Goal: Check status: Check status

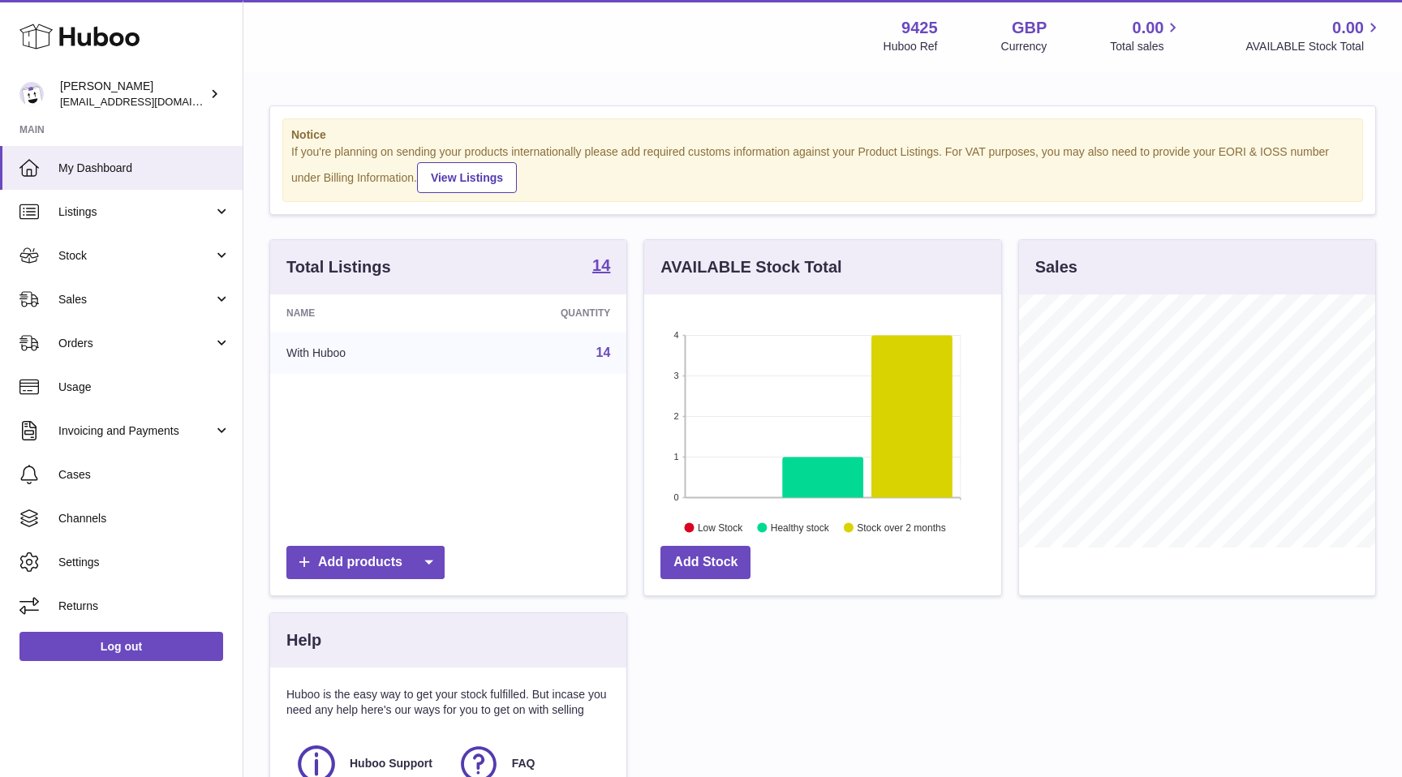
scroll to position [253, 356]
click at [142, 253] on span "Stock" at bounding box center [135, 255] width 155 height 15
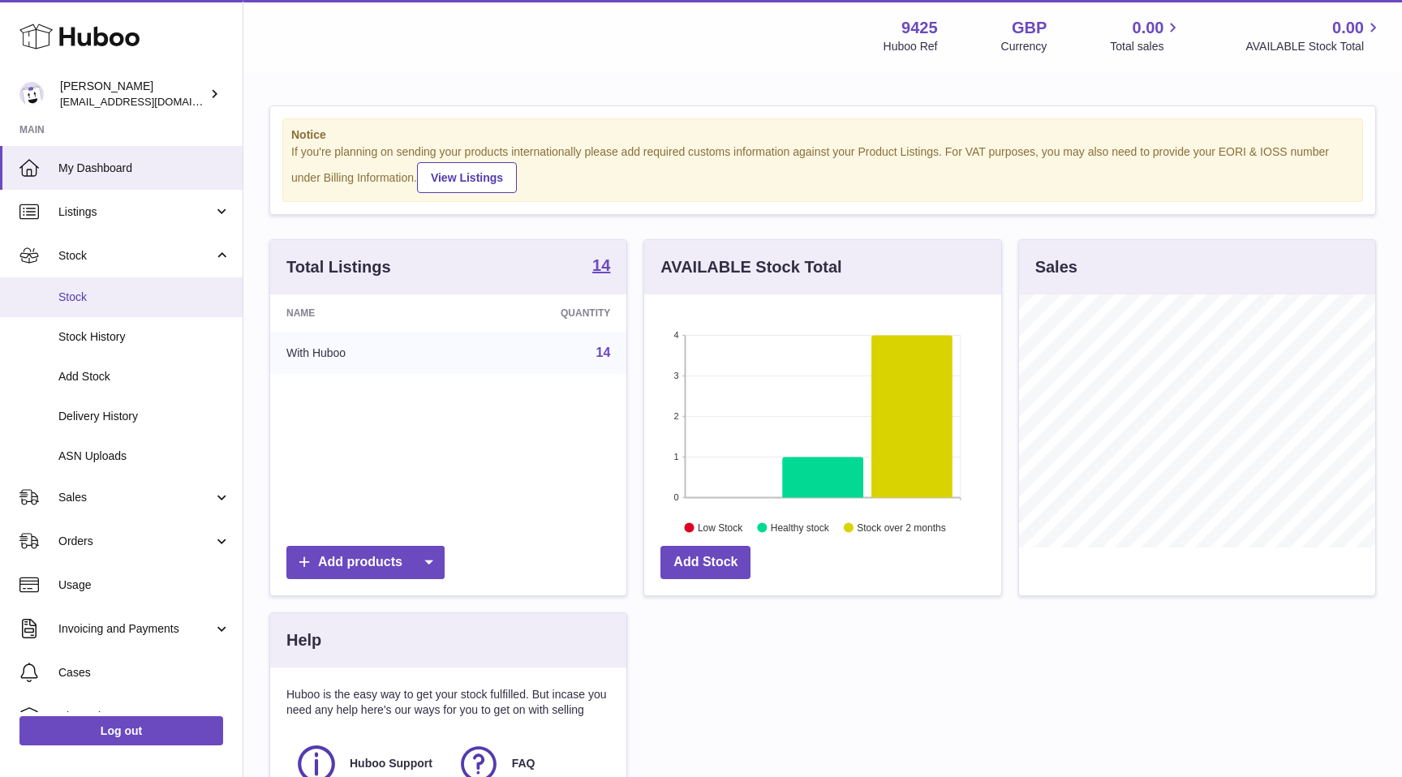
click at [113, 295] on span "Stock" at bounding box center [144, 297] width 172 height 15
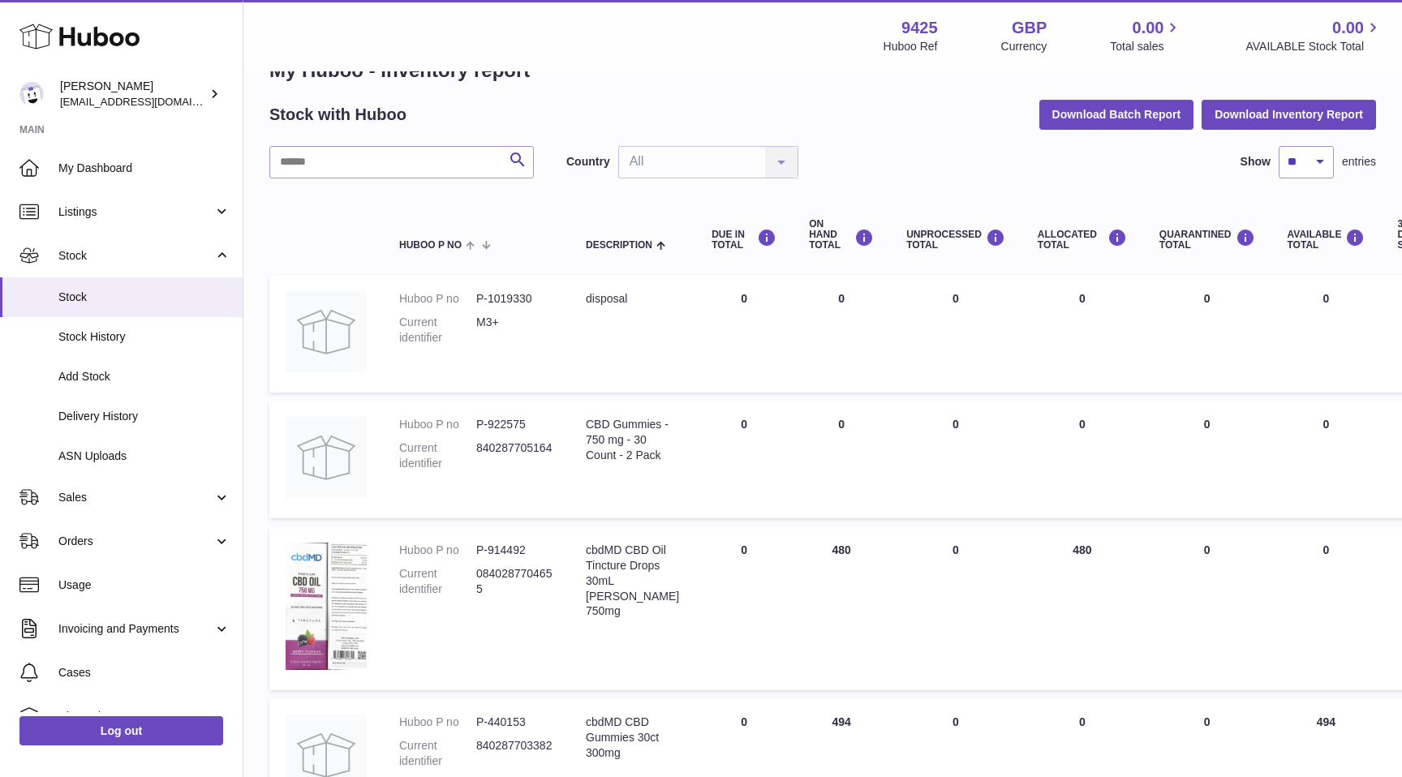
scroll to position [47, 0]
click at [120, 494] on span "Sales" at bounding box center [135, 497] width 155 height 15
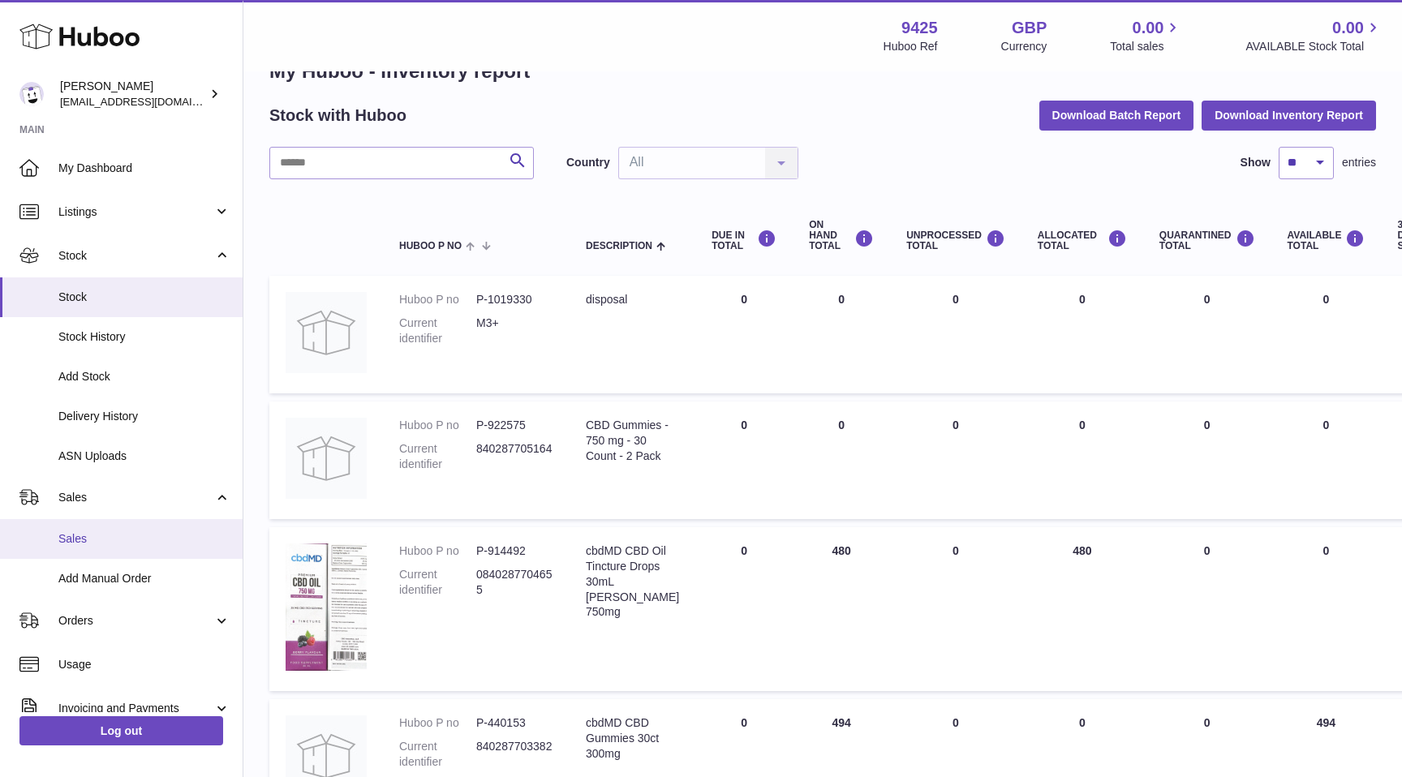
click at [127, 545] on span "Sales" at bounding box center [144, 539] width 172 height 15
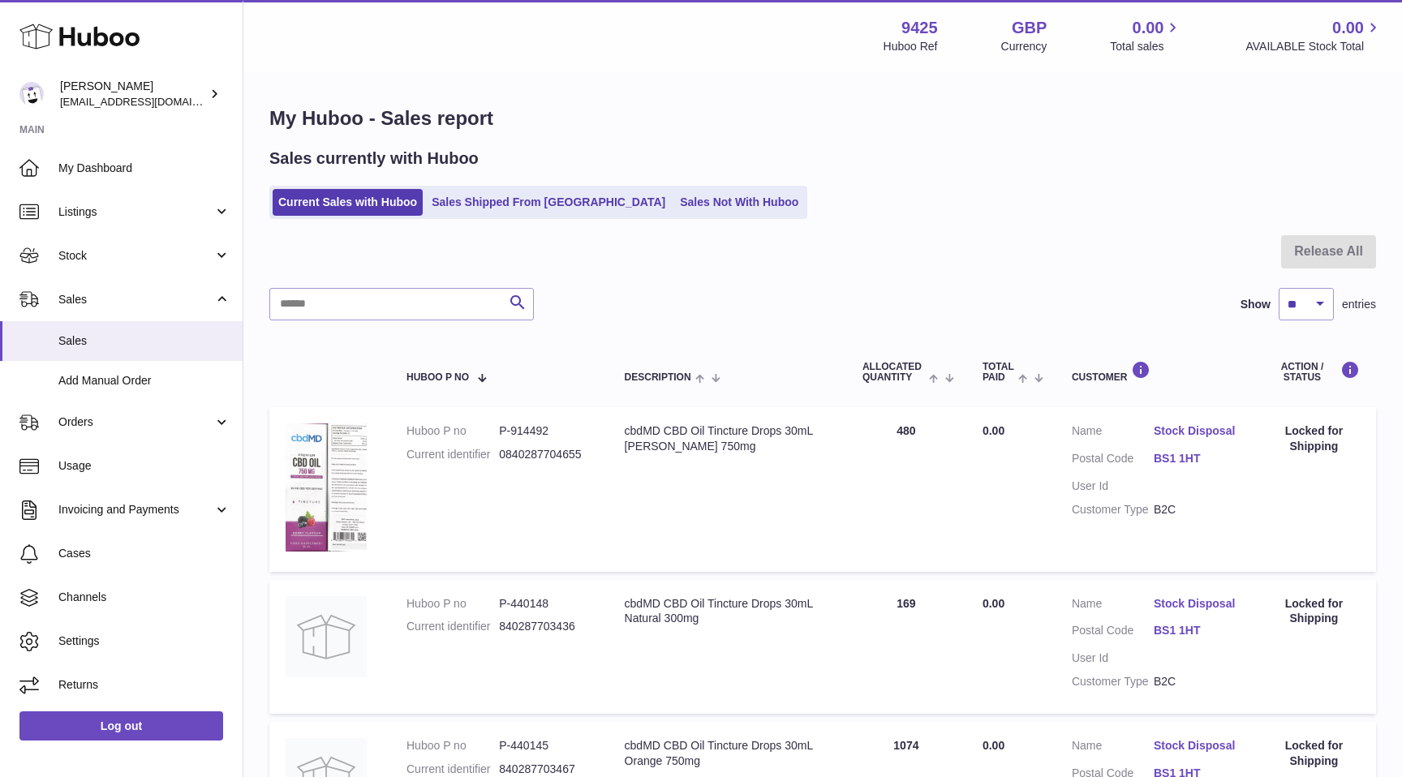
click at [1178, 430] on link "Stock Disposal" at bounding box center [1195, 431] width 82 height 15
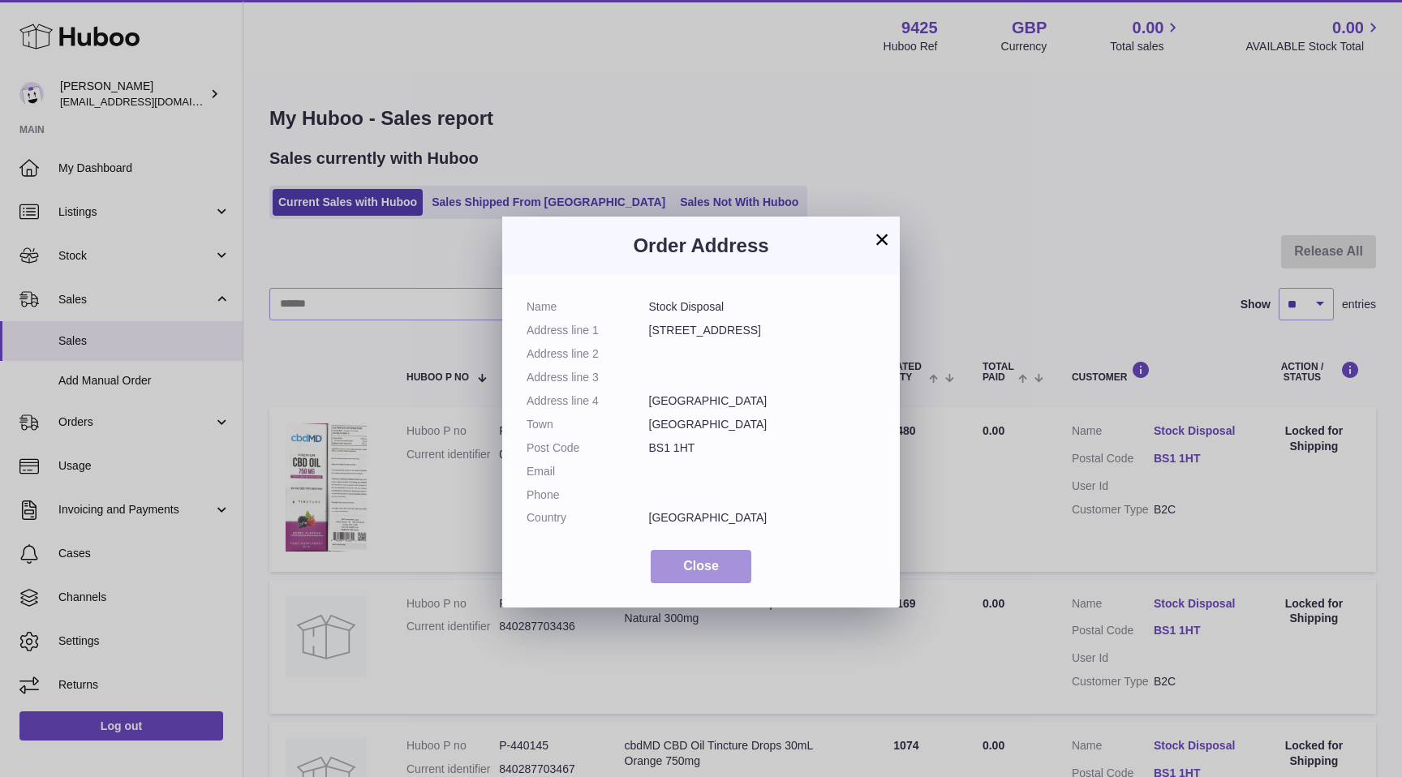
click at [678, 570] on button "Close" at bounding box center [701, 566] width 101 height 33
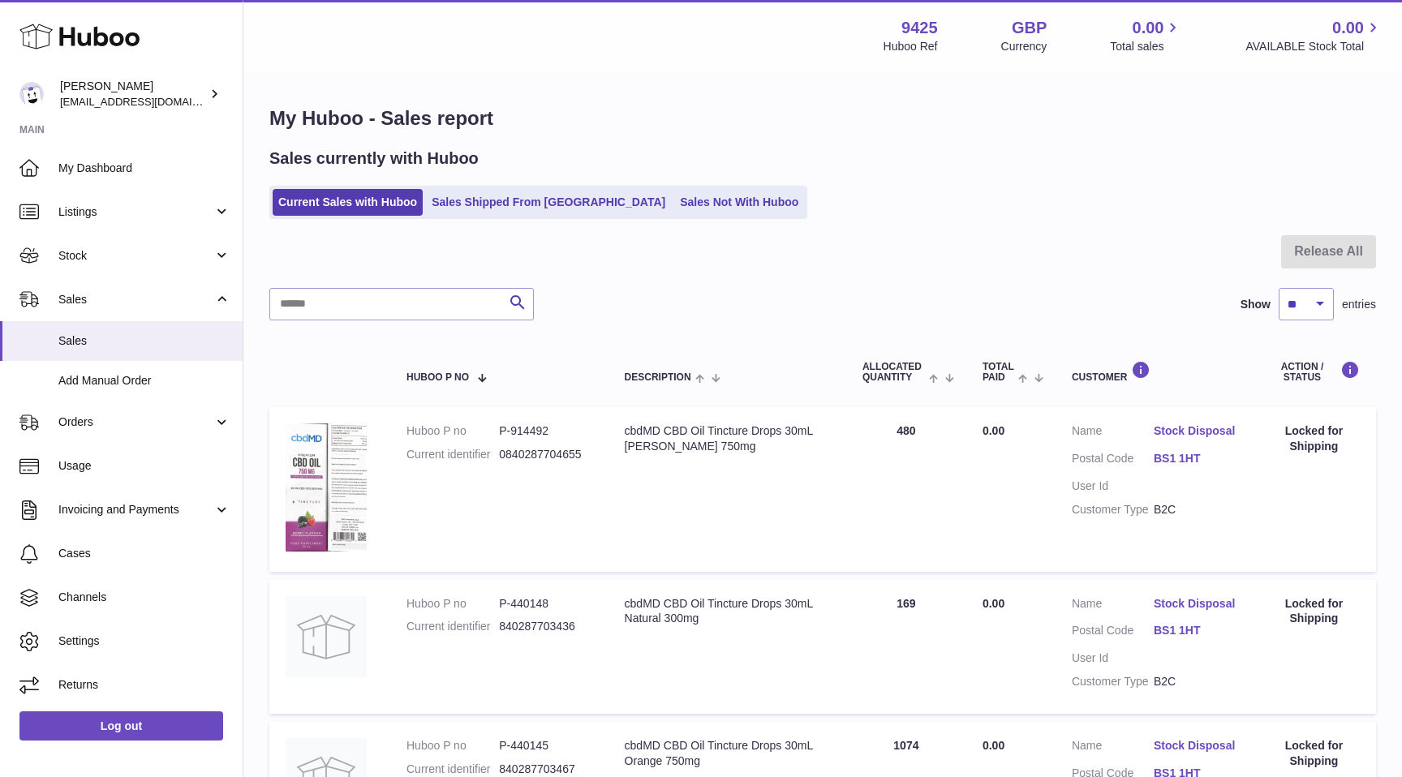
click at [1289, 425] on div "Locked for Shipping" at bounding box center [1314, 439] width 92 height 31
click at [988, 435] on span "0.00" at bounding box center [994, 430] width 22 height 13
click at [916, 435] on td "Quantity Sold 480" at bounding box center [906, 489] width 120 height 164
click at [109, 431] on link "Orders" at bounding box center [121, 423] width 243 height 44
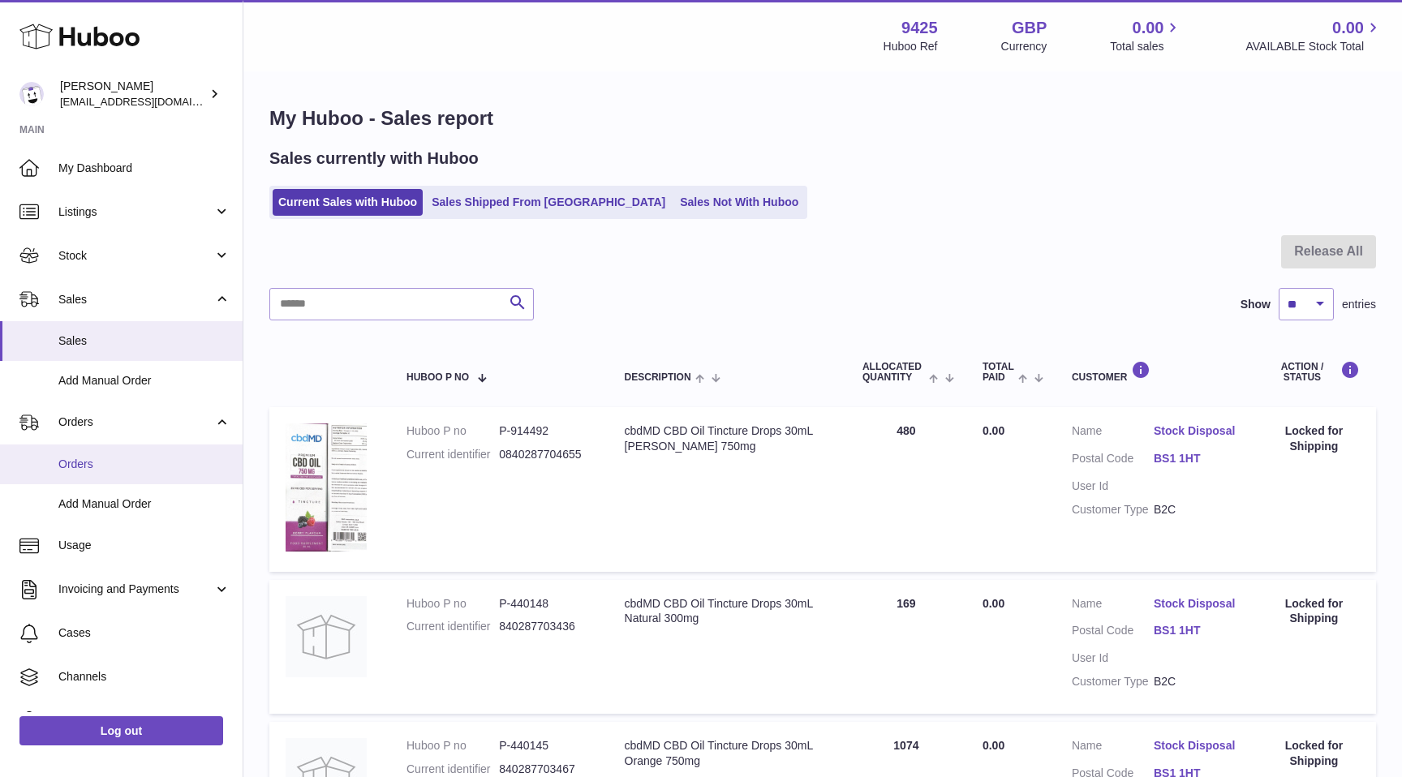
click at [105, 459] on span "Orders" at bounding box center [144, 464] width 172 height 15
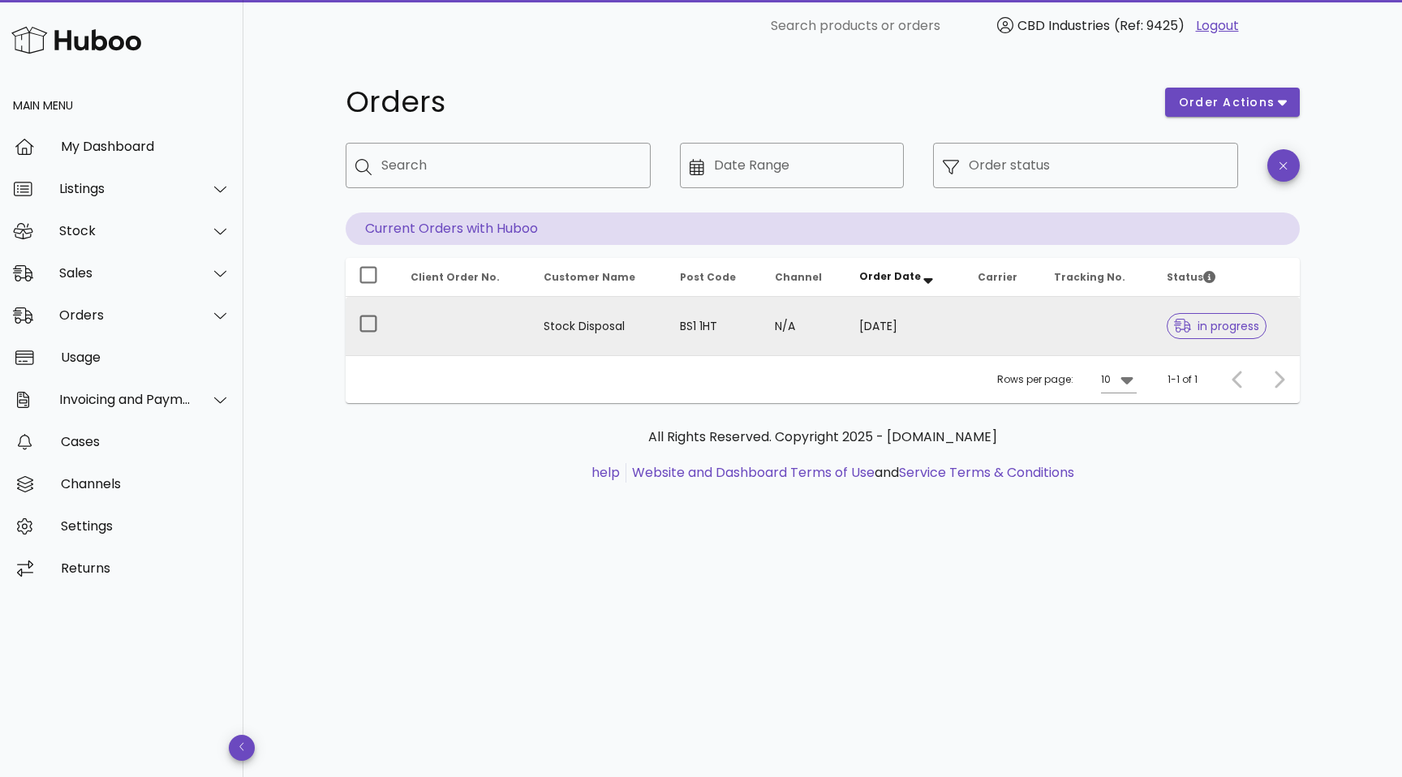
click at [612, 333] on td "Stock Disposal" at bounding box center [599, 326] width 136 height 58
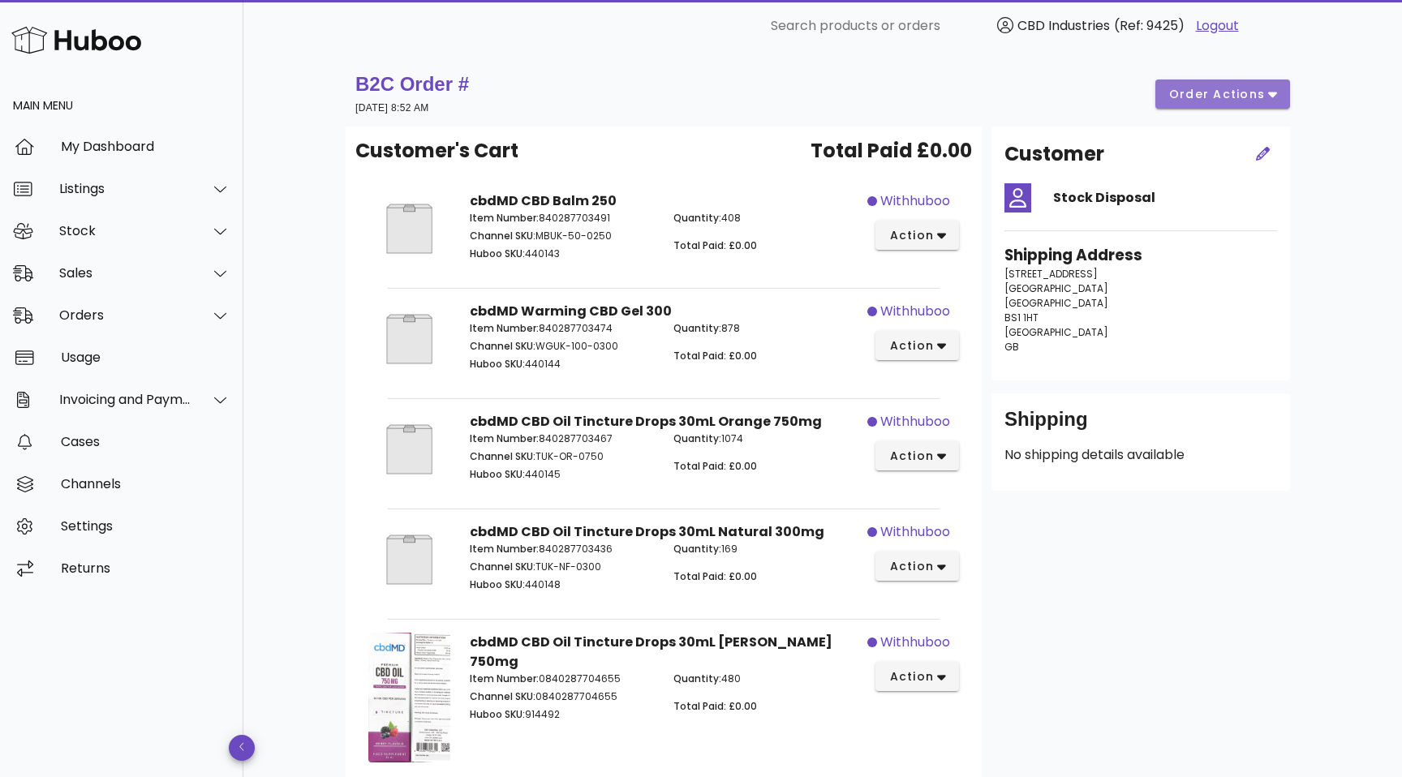
click at [1233, 96] on span "order actions" at bounding box center [1217, 94] width 97 height 17
click at [977, 103] on div "B2C Order # 06 October 2025 at 8:52 AM order actions" at bounding box center [822, 93] width 935 height 45
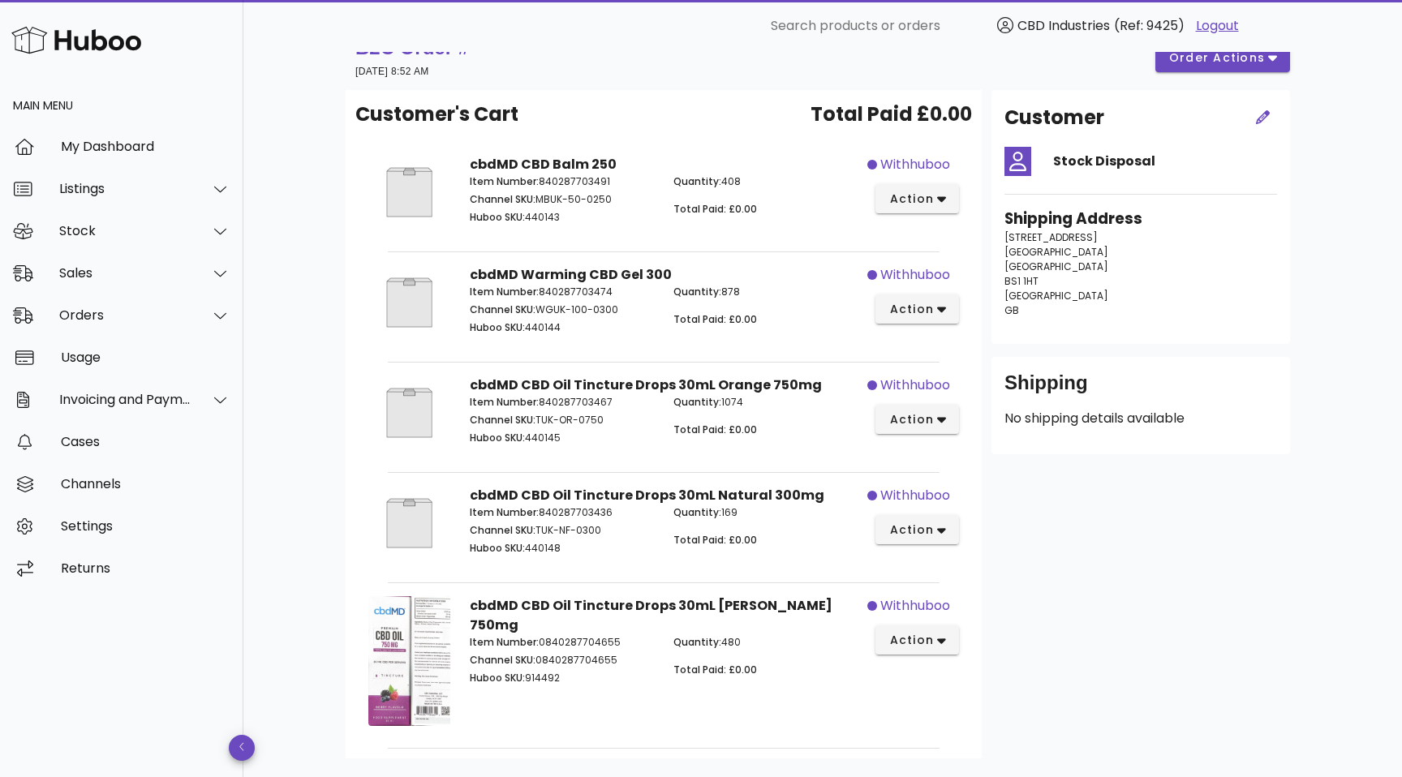
scroll to position [33, 0]
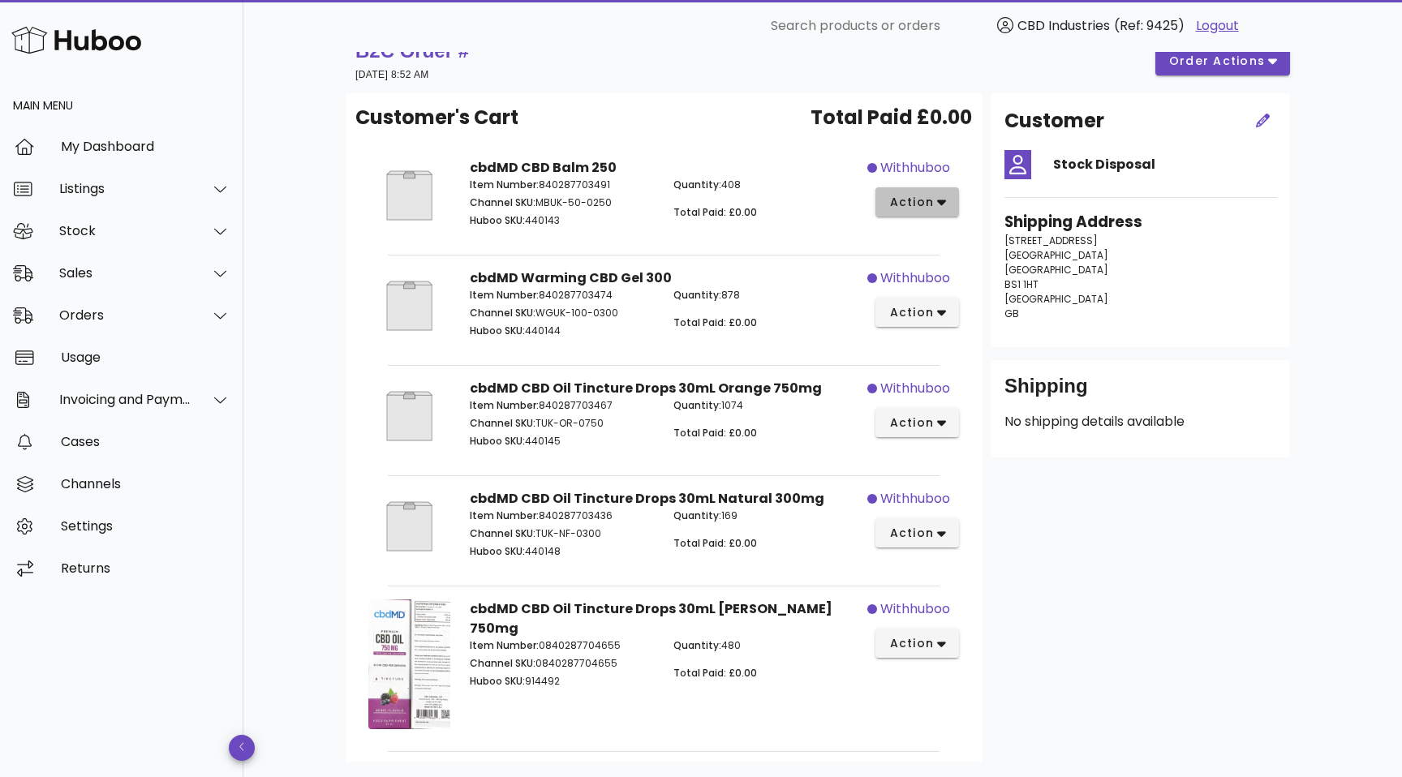
click at [939, 205] on icon "button" at bounding box center [941, 202] width 9 height 15
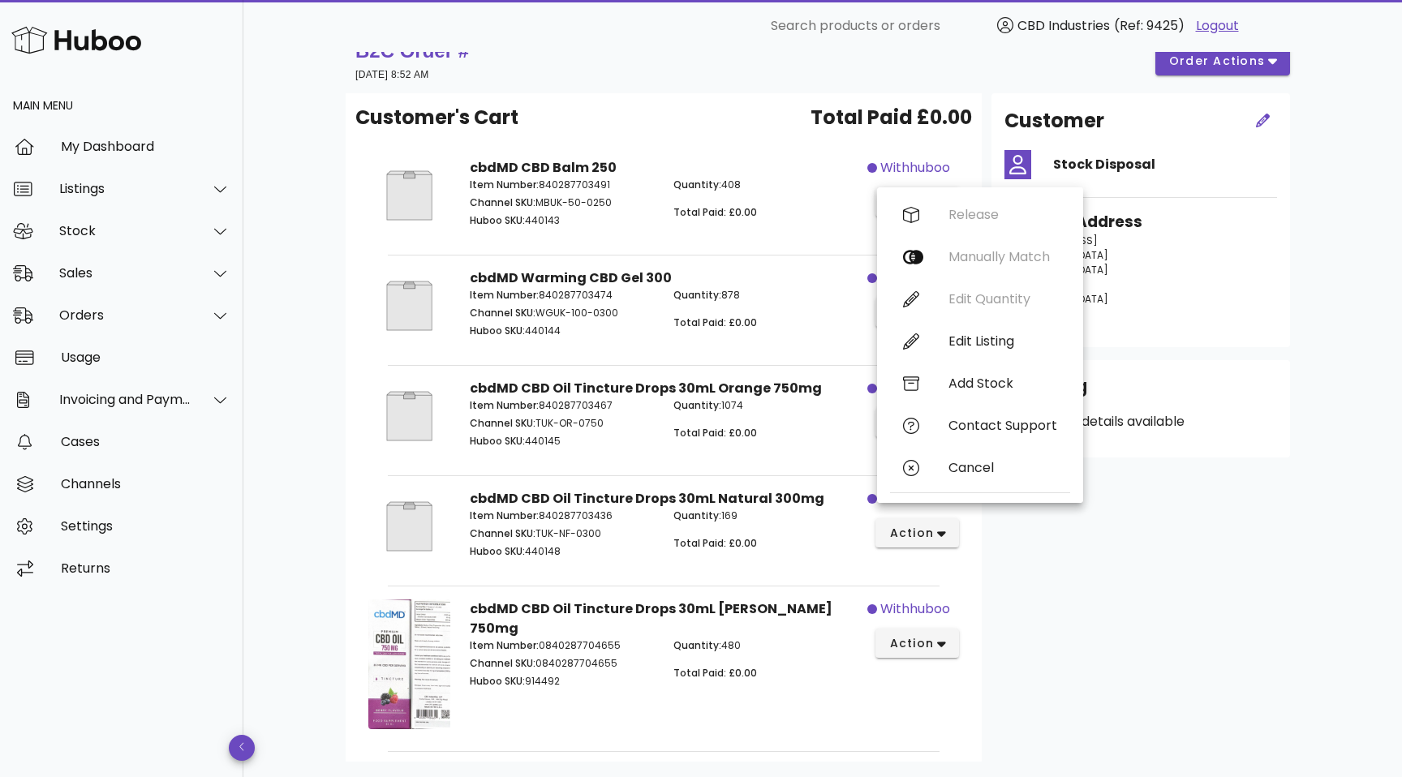
click at [1268, 256] on p "41 Corn Street Bristol Bristol BS1 1HT United Kingdom GB" at bounding box center [1141, 278] width 273 height 88
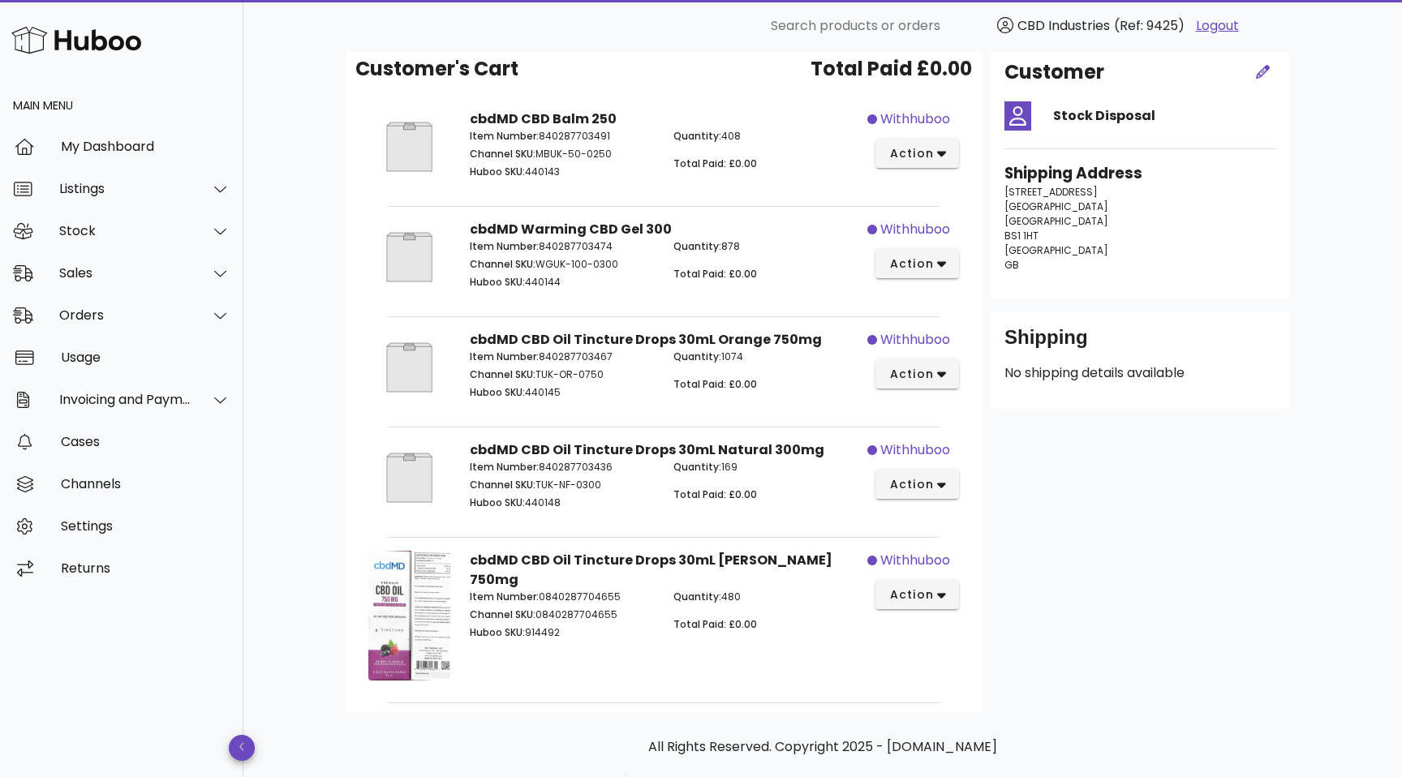
scroll to position [0, 0]
